Goal: Use online tool/utility

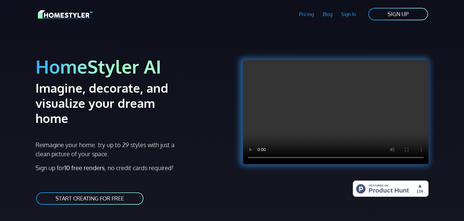
click at [110, 192] on link "START CREATING FOR FREE" at bounding box center [89, 199] width 109 height 14
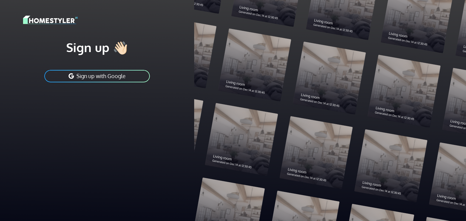
click at [132, 75] on button "Sign up with Google" at bounding box center [97, 76] width 107 height 14
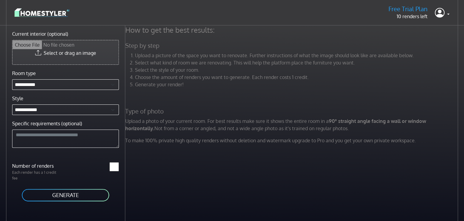
click at [77, 52] on input "Current interior (optional)" at bounding box center [65, 52] width 106 height 24
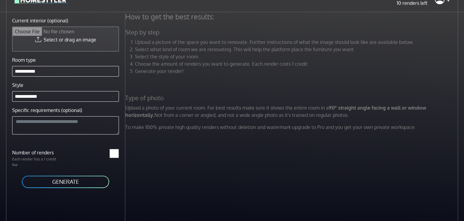
scroll to position [15, 0]
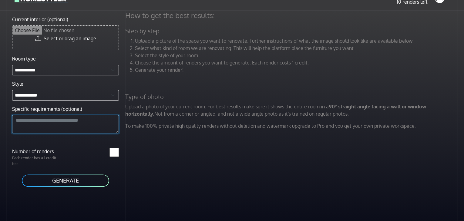
click at [73, 126] on textarea "Specific requirements (optional)" at bounding box center [65, 124] width 107 height 18
click at [78, 184] on button "GENERATE" at bounding box center [65, 181] width 89 height 14
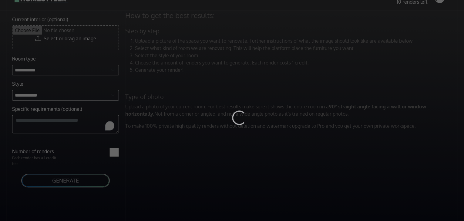
scroll to position [0, 0]
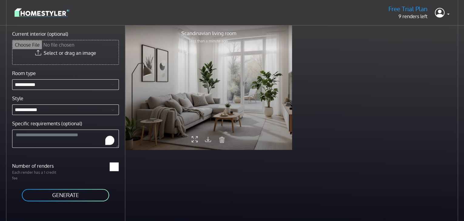
click at [216, 90] on div at bounding box center [208, 87] width 167 height 125
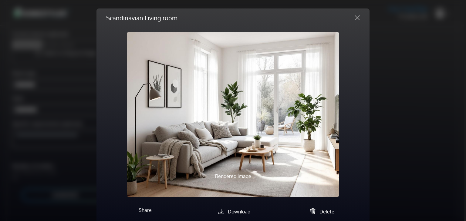
click at [222, 160] on img at bounding box center [233, 114] width 212 height 165
click at [228, 211] on span "Download" at bounding box center [239, 212] width 22 height 6
click at [393, 86] on div "Scandinavian Living room Rendered image Description Previous Next Share Downloa…" at bounding box center [233, 110] width 466 height 221
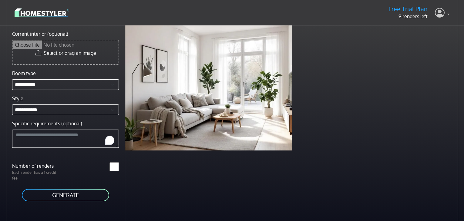
click at [447, 11] on link at bounding box center [442, 12] width 15 height 15
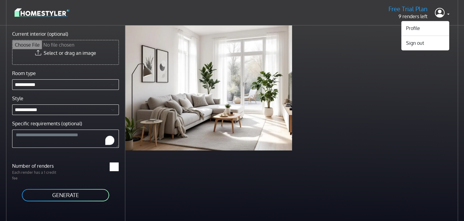
click at [371, 49] on div "Scandinavian living room less than a minute ago" at bounding box center [292, 87] width 334 height 125
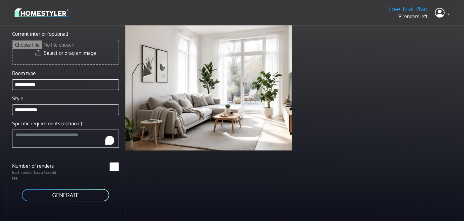
click at [55, 9] on img at bounding box center [42, 12] width 55 height 11
click at [44, 11] on img at bounding box center [42, 12] width 55 height 11
click at [35, 12] on img at bounding box center [42, 12] width 55 height 11
